Goal: Transaction & Acquisition: Book appointment/travel/reservation

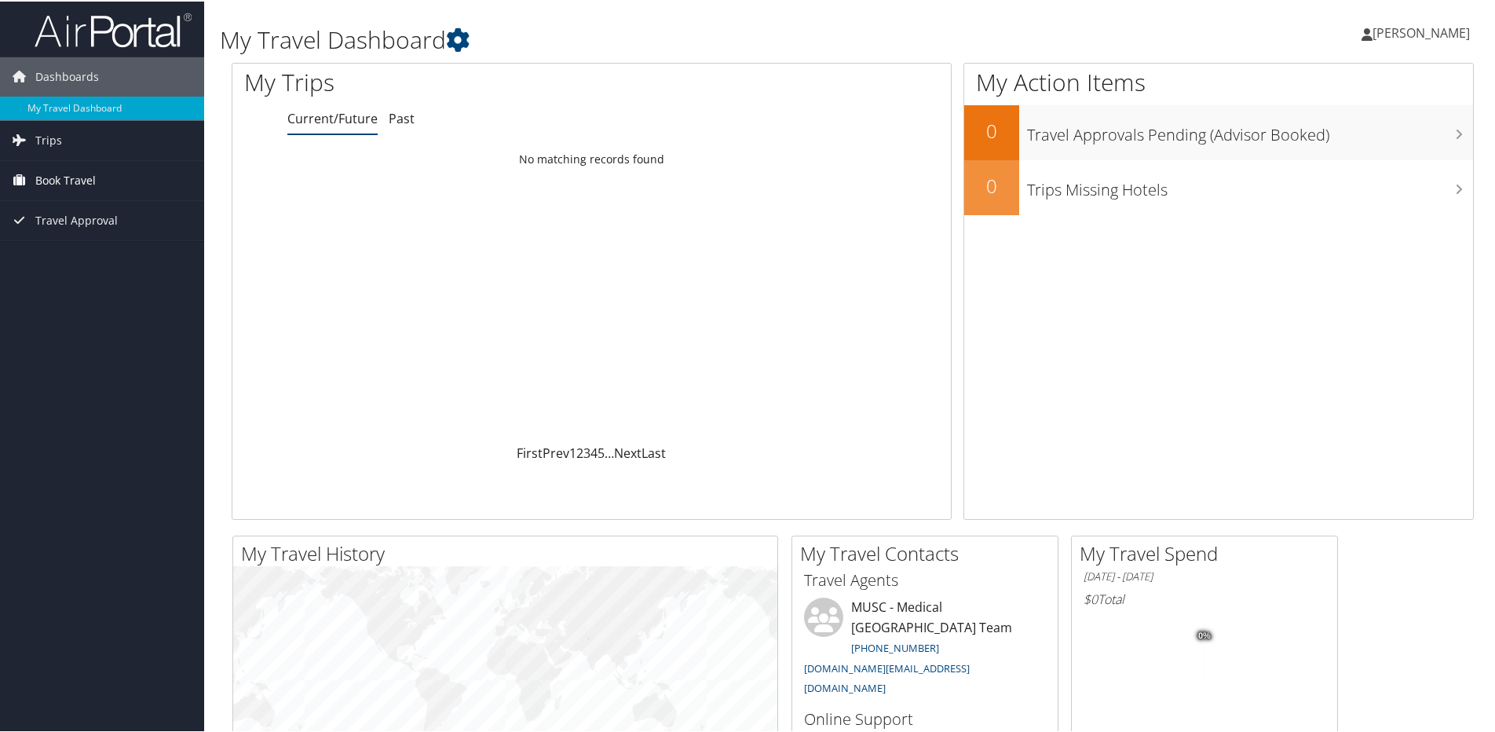
click at [83, 179] on span "Book Travel" at bounding box center [65, 178] width 60 height 39
click at [50, 138] on span "Trips" at bounding box center [48, 138] width 27 height 39
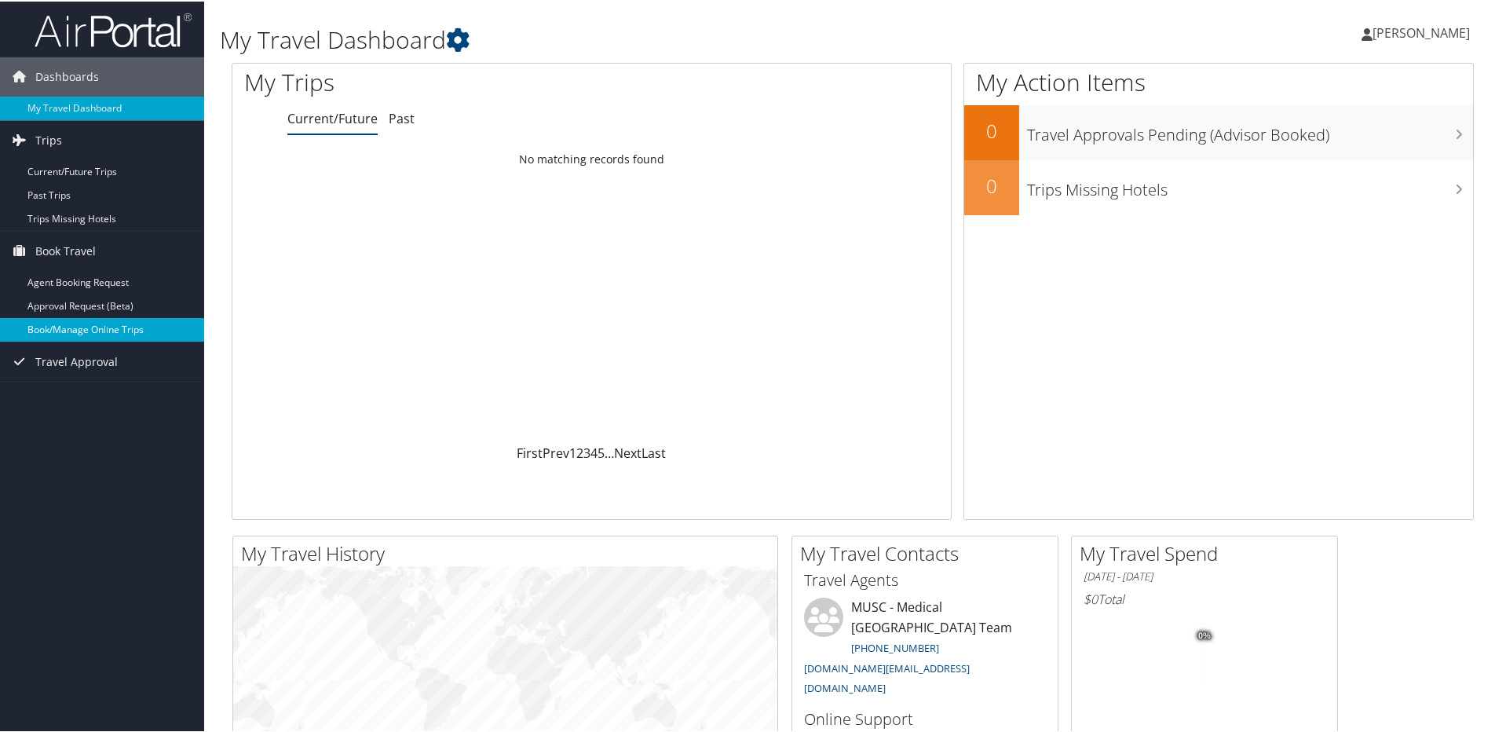
click at [86, 331] on link "Book/Manage Online Trips" at bounding box center [102, 329] width 204 height 24
